Goal: Task Accomplishment & Management: Manage account settings

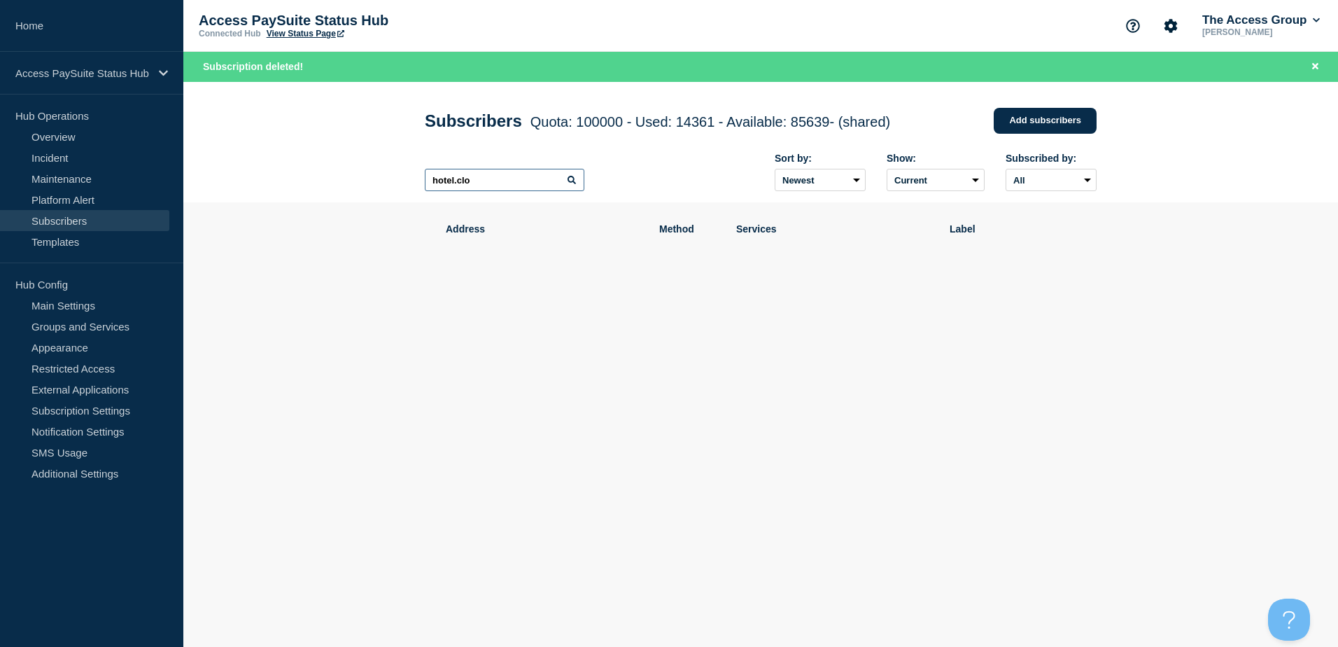
drag, startPoint x: 494, startPoint y: 185, endPoint x: 311, endPoint y: 186, distance: 183.4
click at [311, 186] on header "Subscribers Quota: 100000 - Used: 14361 - Available: 85639 - (shared) Quota Use…" at bounding box center [760, 142] width 1155 height 121
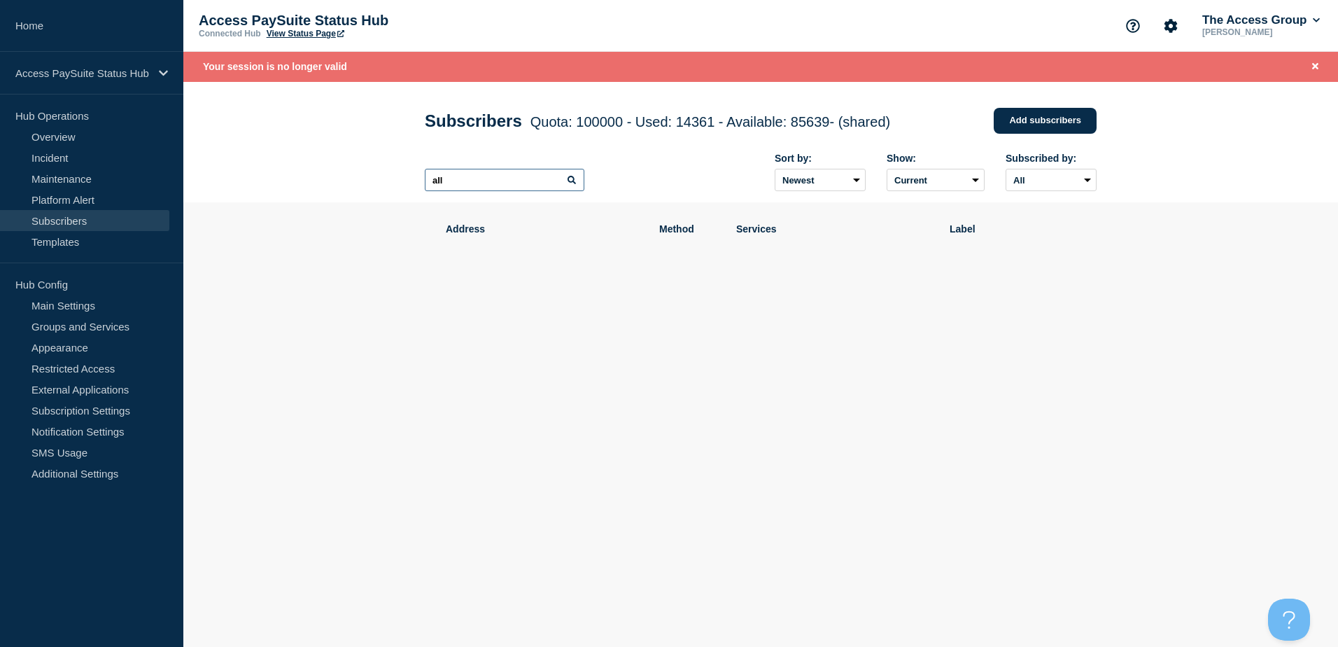
type input "all"
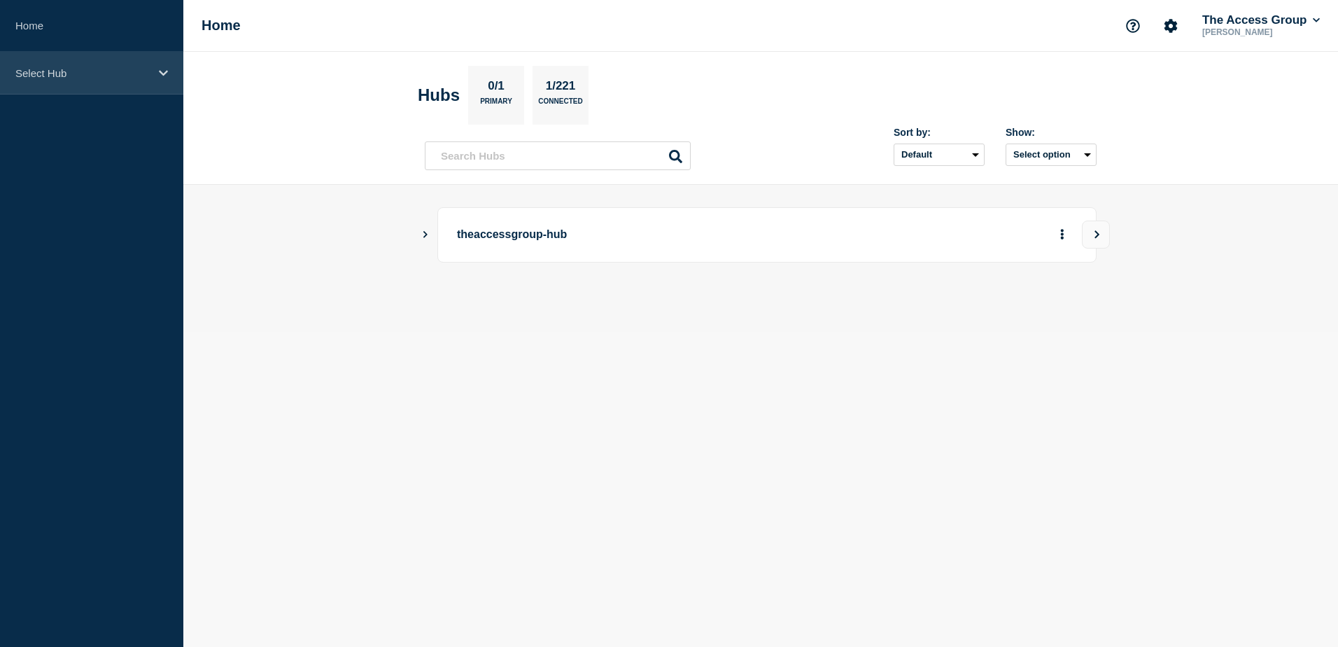
click at [120, 78] on p "Select Hub" at bounding box center [82, 73] width 134 height 12
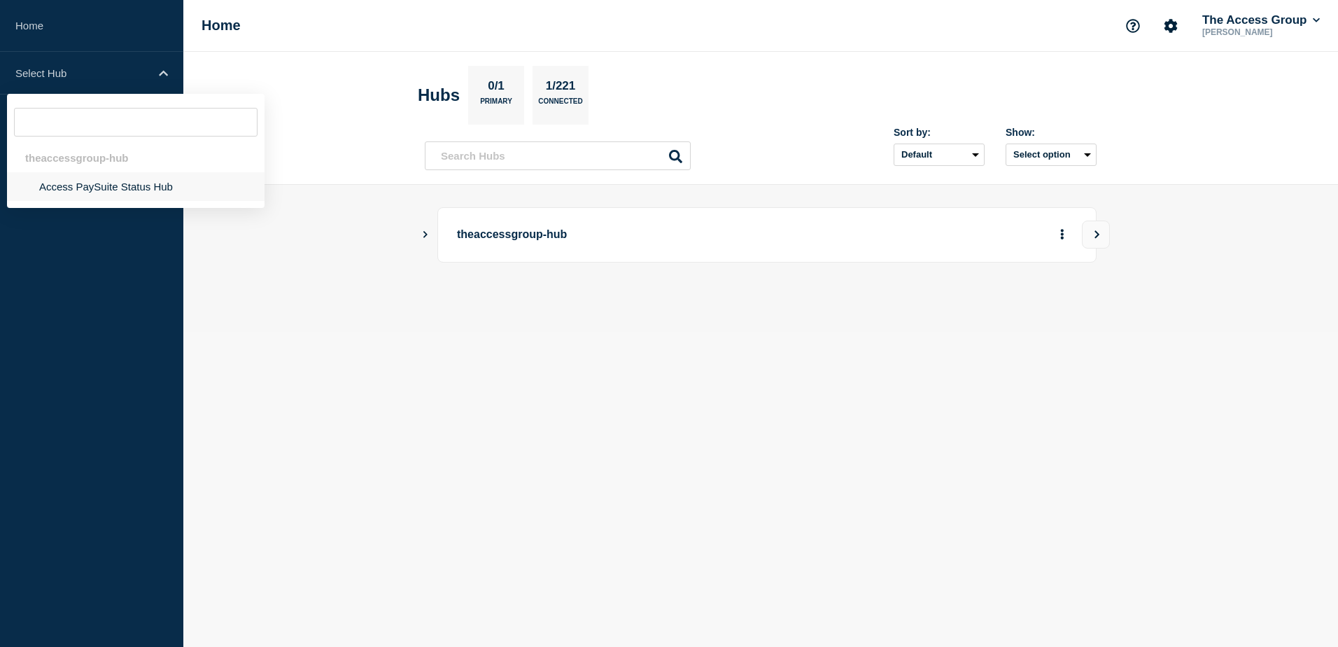
click at [80, 190] on li "Access PaySuite Status Hub" at bounding box center [136, 186] width 258 height 29
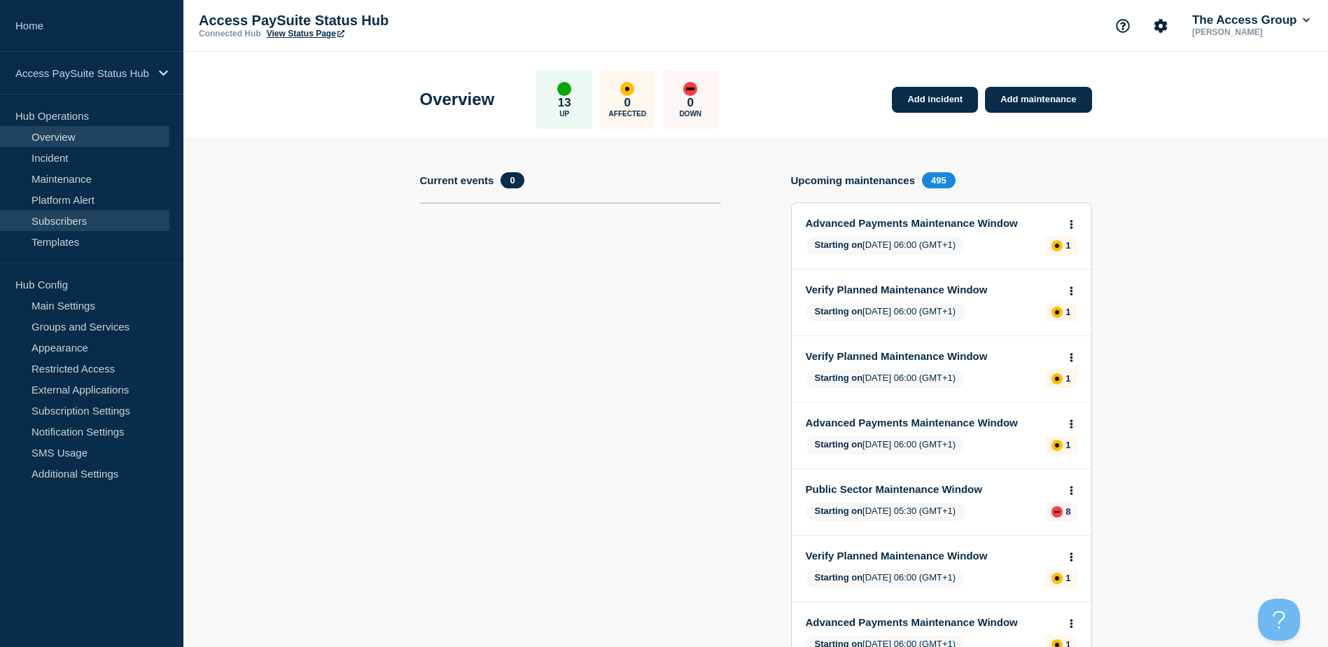
click at [76, 223] on link "Subscribers" at bounding box center [84, 220] width 169 height 21
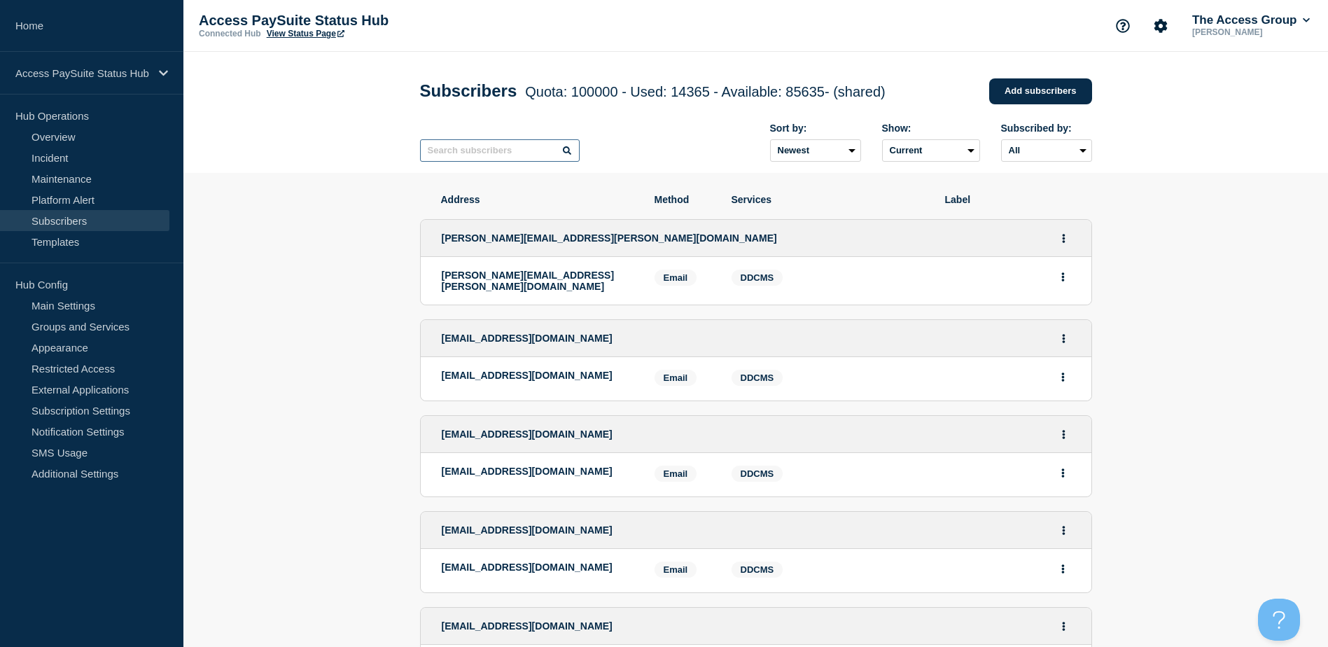
click at [477, 153] on input "text" at bounding box center [500, 150] width 160 height 22
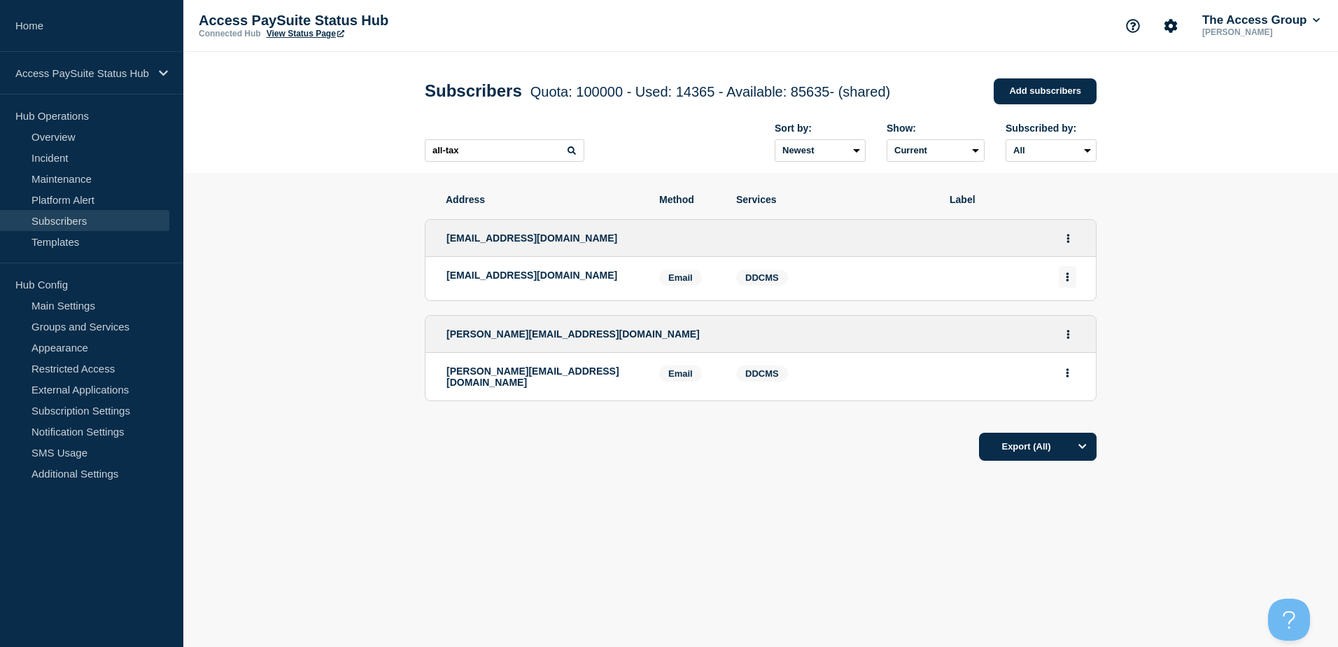
click at [1070, 280] on button "Actions" at bounding box center [1067, 277] width 17 height 22
click at [1072, 326] on div "Delete" at bounding box center [1068, 316] width 66 height 50
click at [1072, 320] on button "Delete" at bounding box center [1068, 316] width 27 height 10
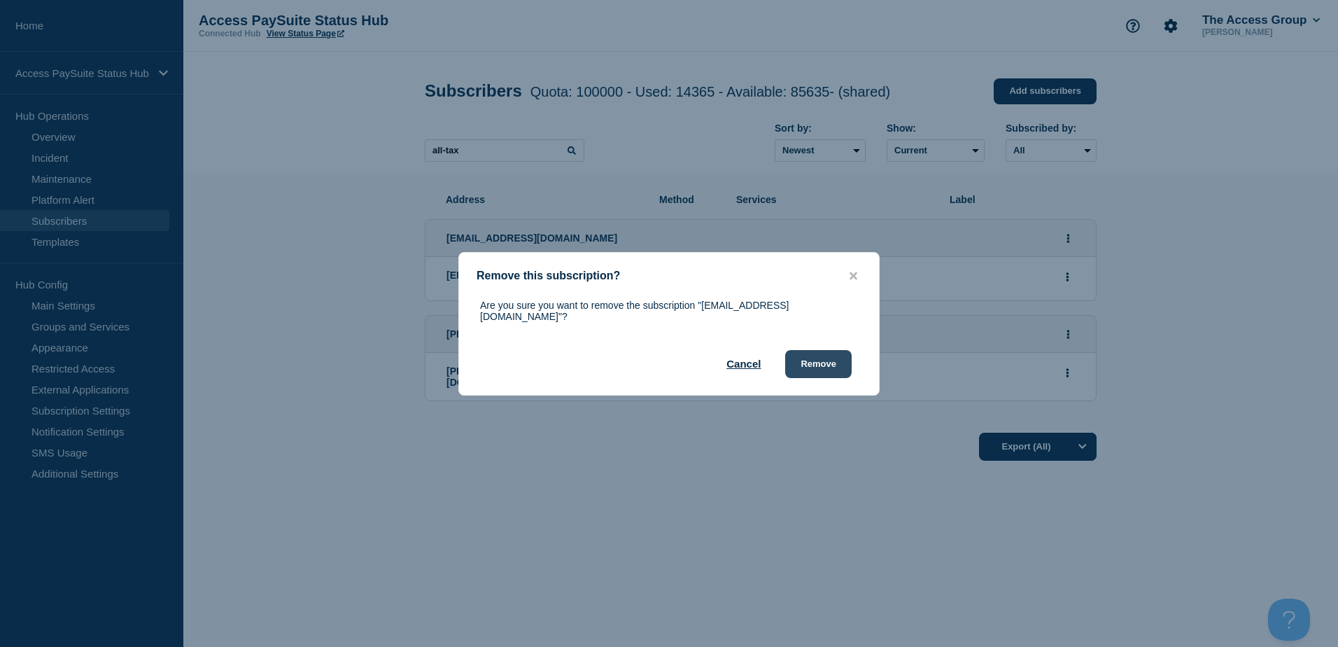
click at [822, 357] on button "Remove" at bounding box center [818, 364] width 66 height 28
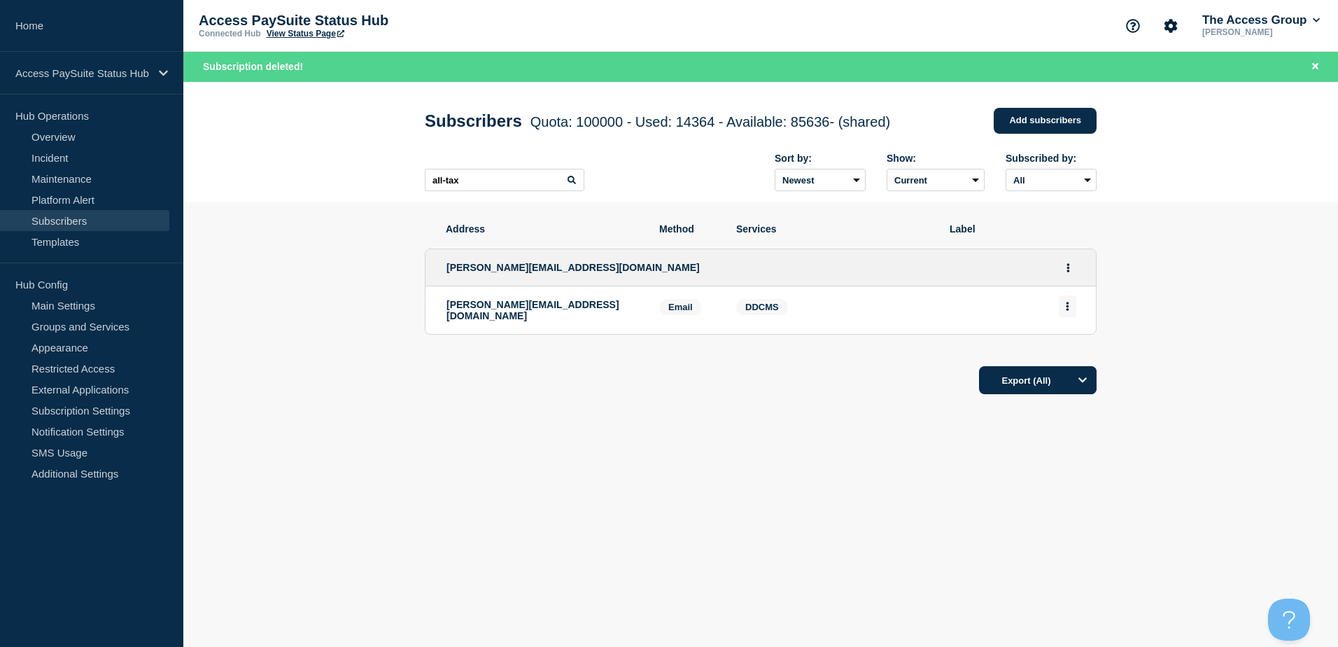
click at [1067, 309] on icon "Actions" at bounding box center [1068, 306] width 3 height 9
click at [1073, 351] on button "Delete" at bounding box center [1068, 346] width 27 height 10
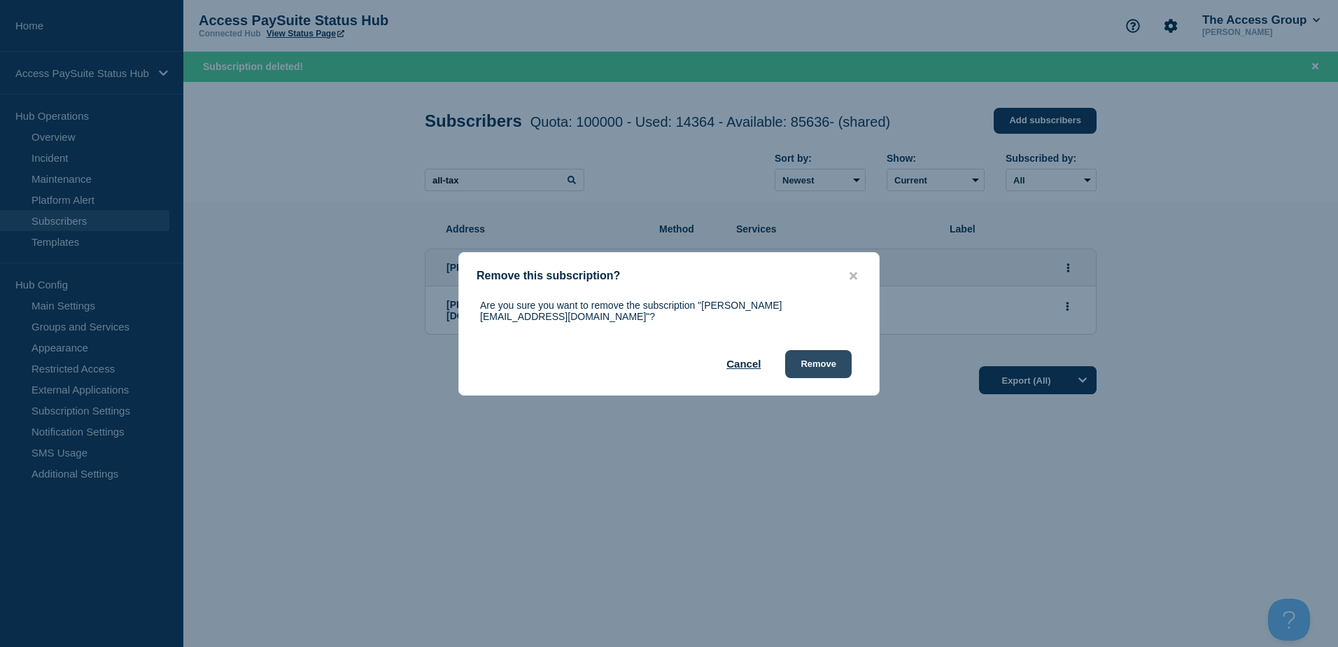
click at [831, 358] on button "Remove" at bounding box center [818, 364] width 66 height 28
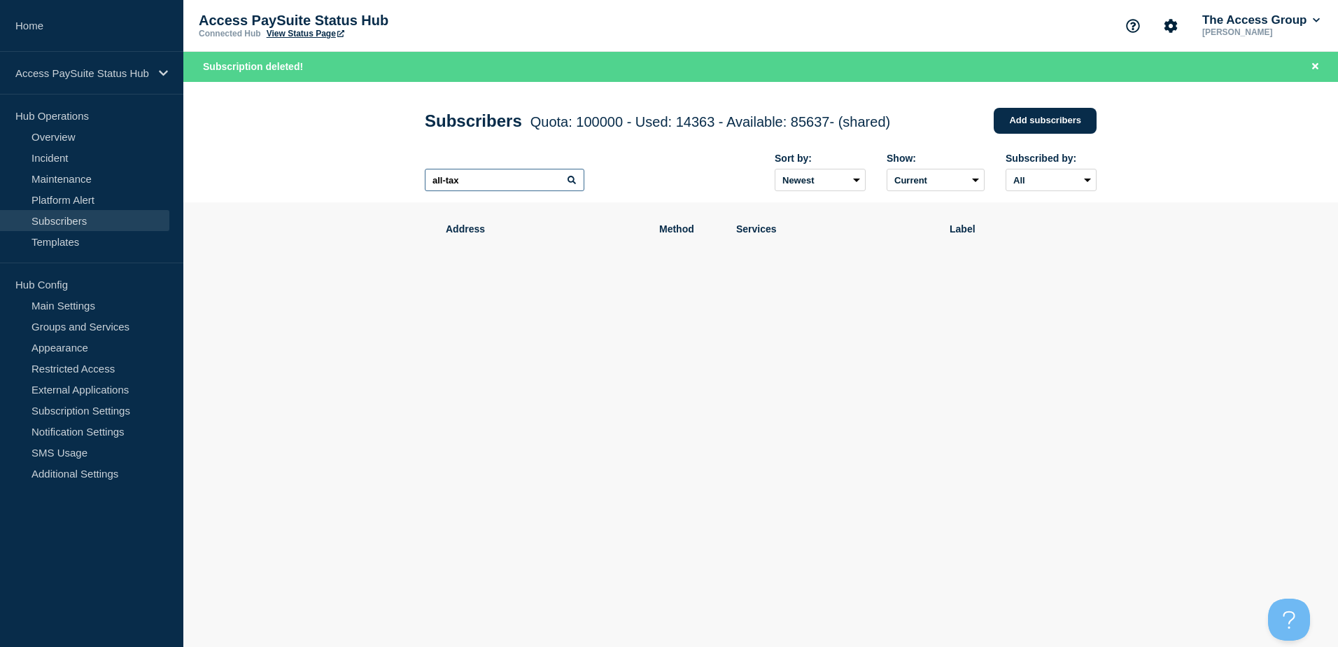
drag, startPoint x: 481, startPoint y: 183, endPoint x: 394, endPoint y: 183, distance: 86.8
click at [394, 183] on header "Subscribers Quota: 100000 - Used: 14363 - Available: 85637 - (shared) Quota Use…" at bounding box center [760, 142] width 1155 height 121
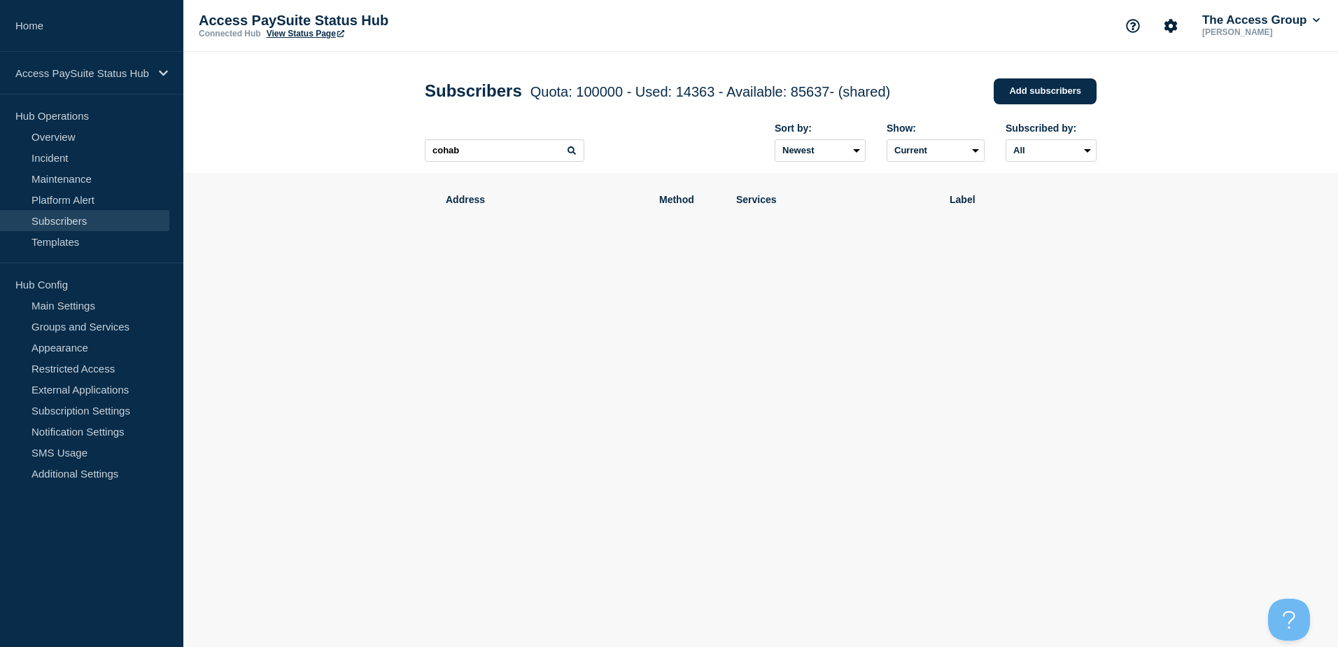
click at [614, 153] on div "cohab Sort by: Newest Oldest Show: Current Deleted Recently deleted Subscribed …" at bounding box center [761, 142] width 672 height 61
click at [566, 153] on input "cohab" at bounding box center [505, 150] width 160 height 22
click at [573, 153] on icon at bounding box center [572, 150] width 8 height 8
click at [466, 141] on div "cohab Sort by: Newest Oldest Show: Current Deleted Recently deleted Subscribed …" at bounding box center [761, 142] width 672 height 61
click at [468, 151] on input "cohab" at bounding box center [505, 150] width 160 height 22
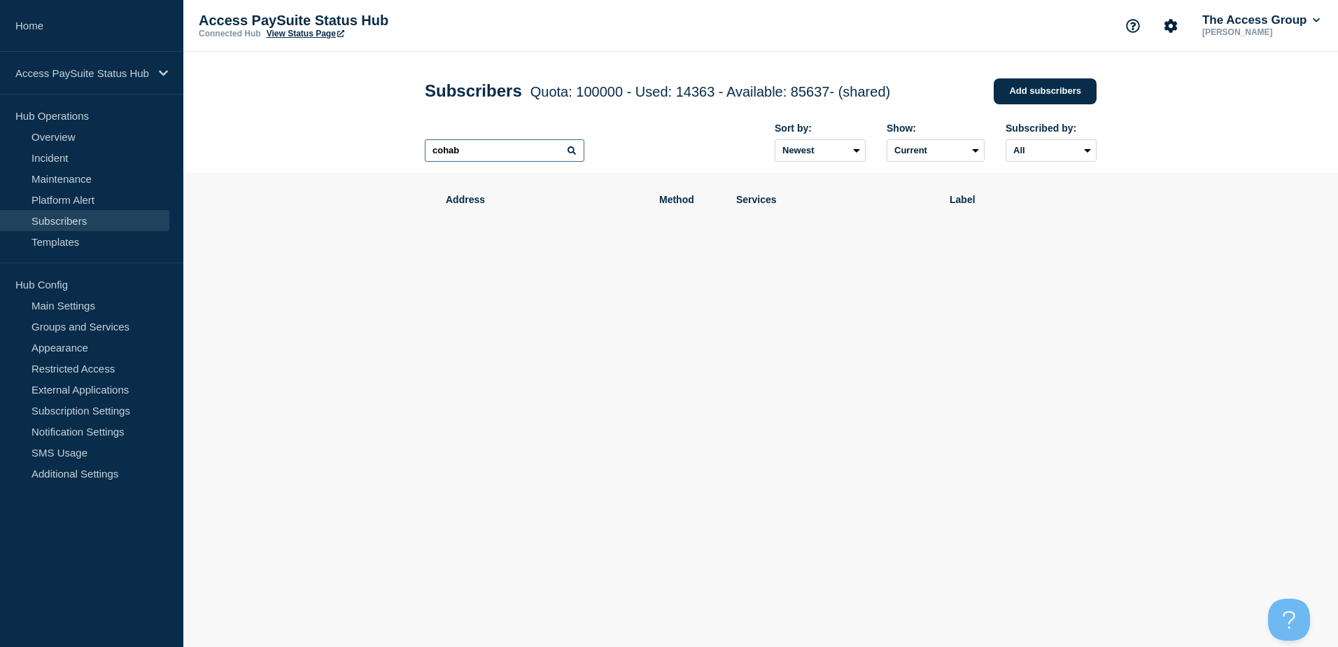
click at [406, 151] on header "Subscribers Quota: 100000 - Used: 14363 - Available: 85637 - (shared) Quota Use…" at bounding box center [760, 112] width 1155 height 121
drag, startPoint x: 486, startPoint y: 153, endPoint x: 388, endPoint y: 153, distance: 98.0
click at [388, 153] on header "Subscribers Quota: 100000 - Used: 14363 - Available: 85637 - (shared) Quota Use…" at bounding box center [760, 112] width 1155 height 121
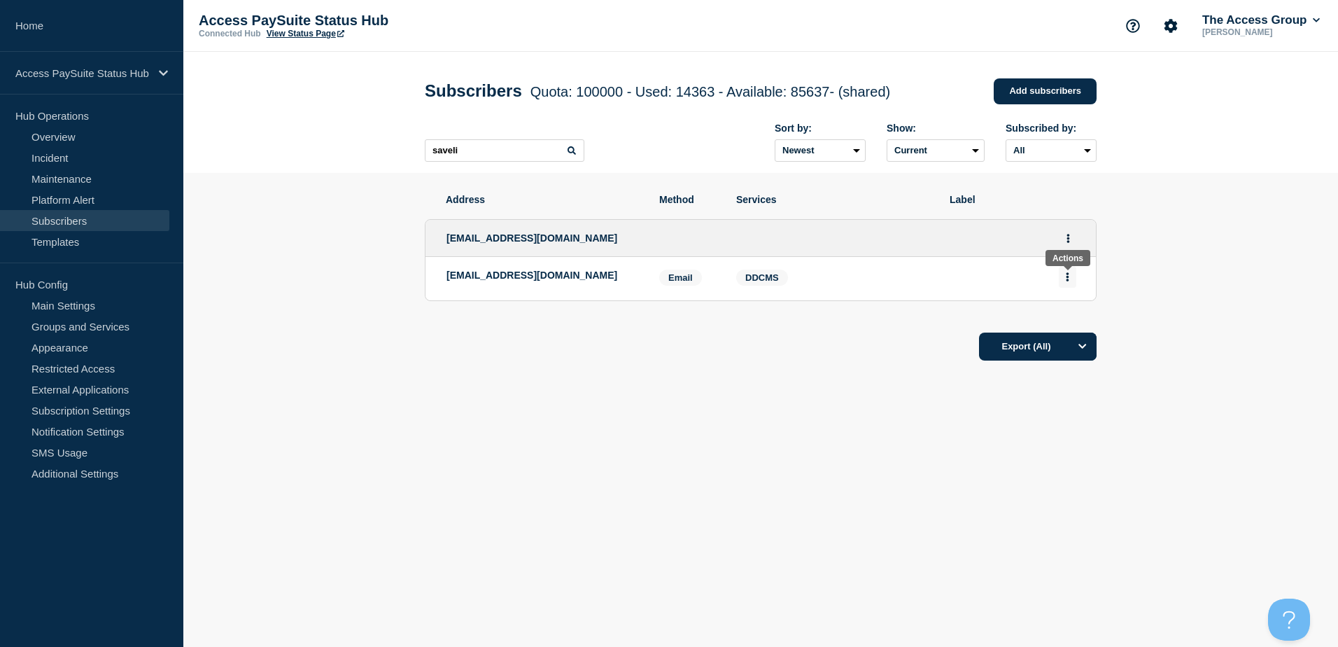
click at [1072, 283] on button "Actions" at bounding box center [1067, 277] width 17 height 22
click at [1067, 322] on button "Delete" at bounding box center [1068, 316] width 27 height 10
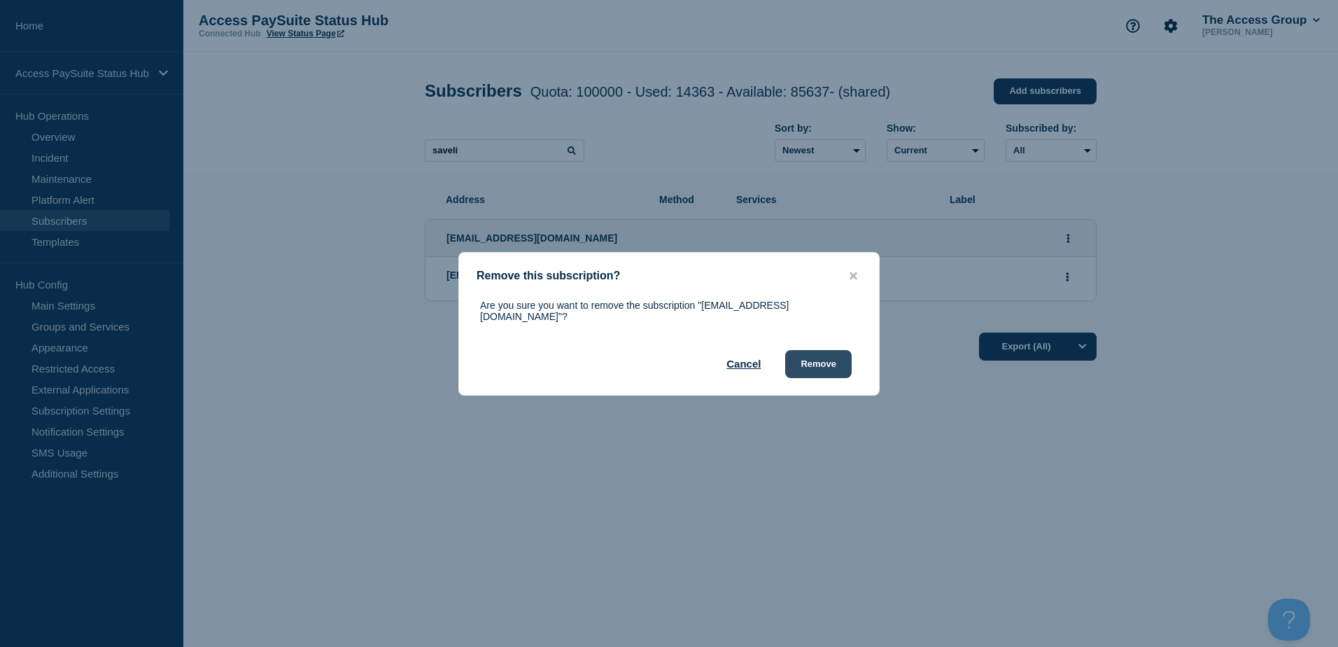
click at [801, 359] on button "Remove" at bounding box center [818, 364] width 66 height 28
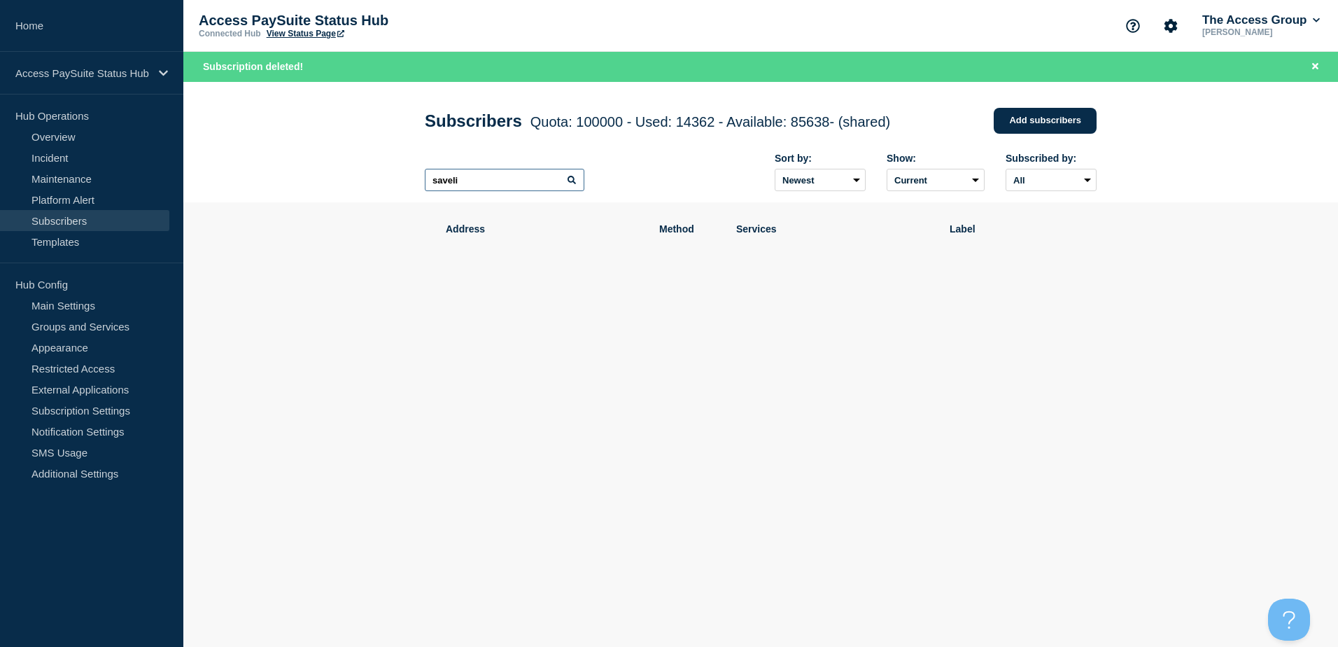
drag, startPoint x: 471, startPoint y: 185, endPoint x: 348, endPoint y: 185, distance: 123.2
click at [348, 185] on header "Subscribers Quota: 100000 - Used: 14362 - Available: 85638 - (shared) Quota Use…" at bounding box center [760, 142] width 1155 height 121
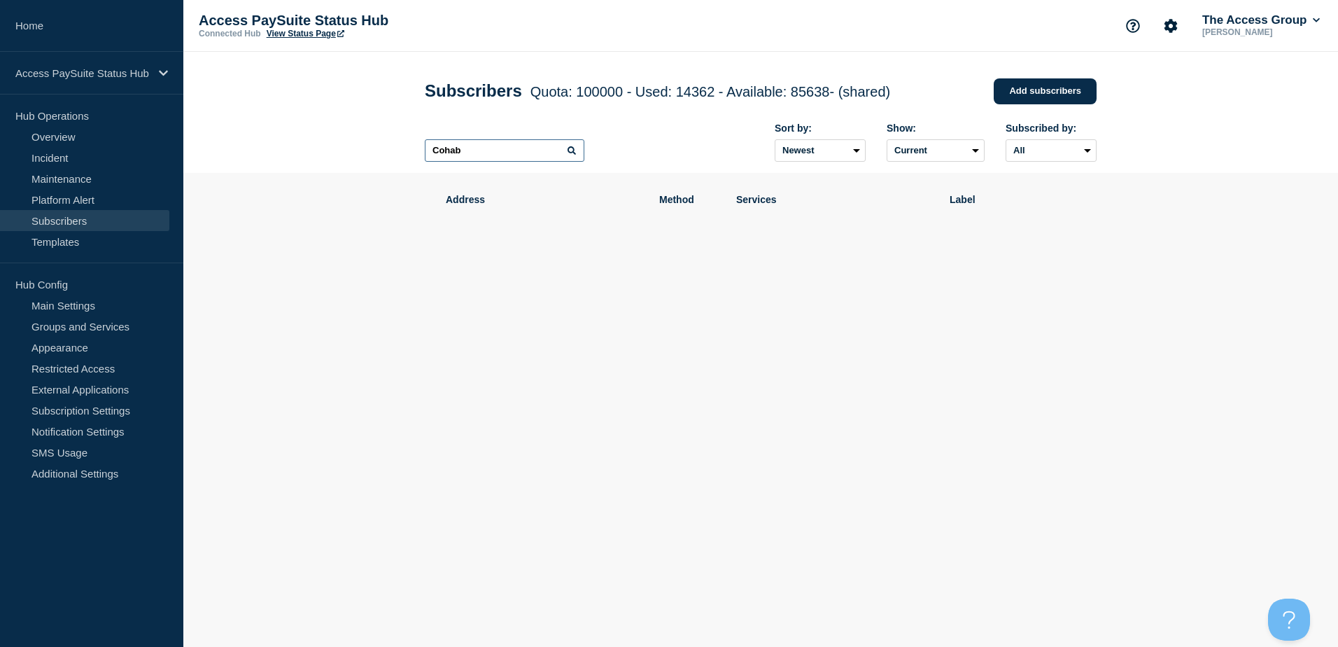
type input "Cohab"
click at [573, 154] on icon at bounding box center [572, 150] width 8 height 8
click at [571, 154] on icon at bounding box center [572, 150] width 8 height 8
